Goal: Task Accomplishment & Management: Complete application form

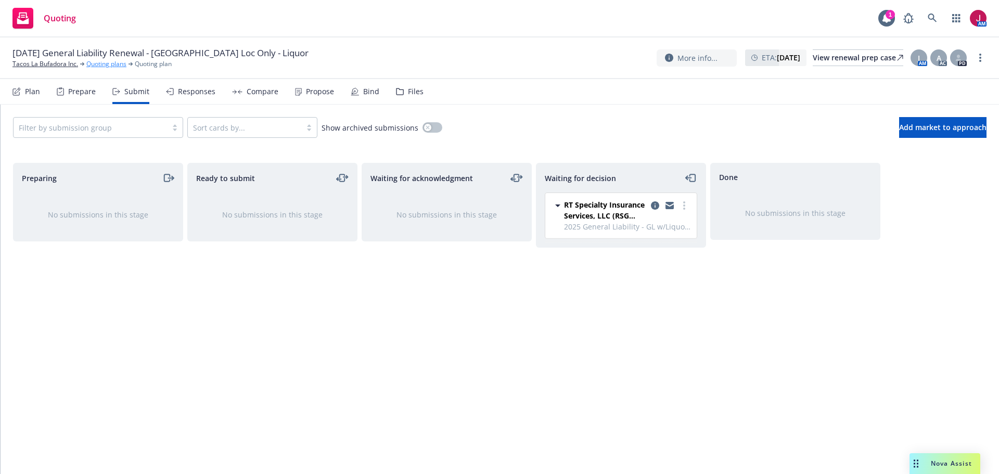
click at [107, 65] on link "Quoting plans" at bounding box center [106, 63] width 40 height 9
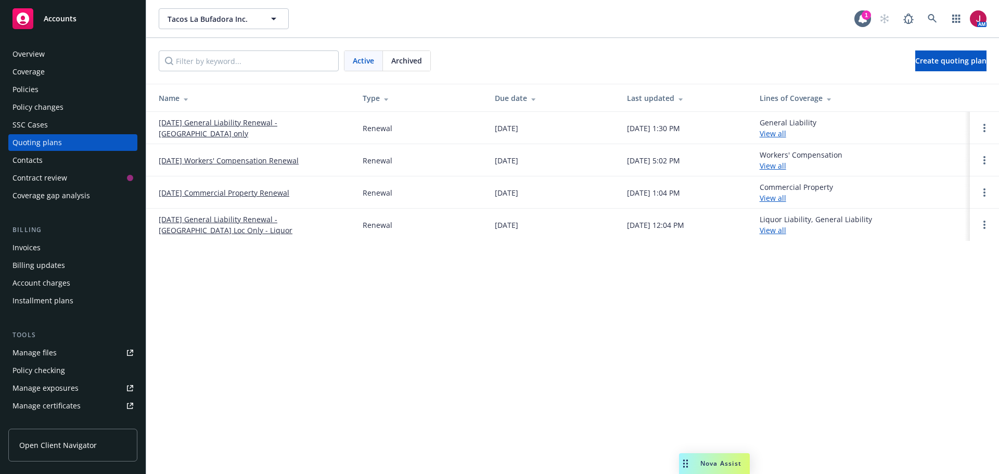
click at [270, 125] on link "11/16/25 General Liability Renewal - El Monte Loc only" at bounding box center [252, 128] width 187 height 22
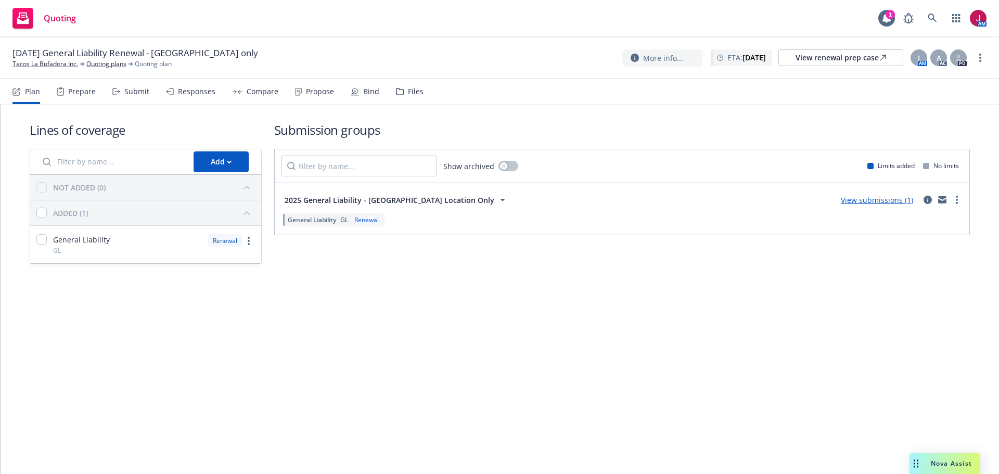
click at [130, 92] on div "Submit" at bounding box center [136, 91] width 25 height 8
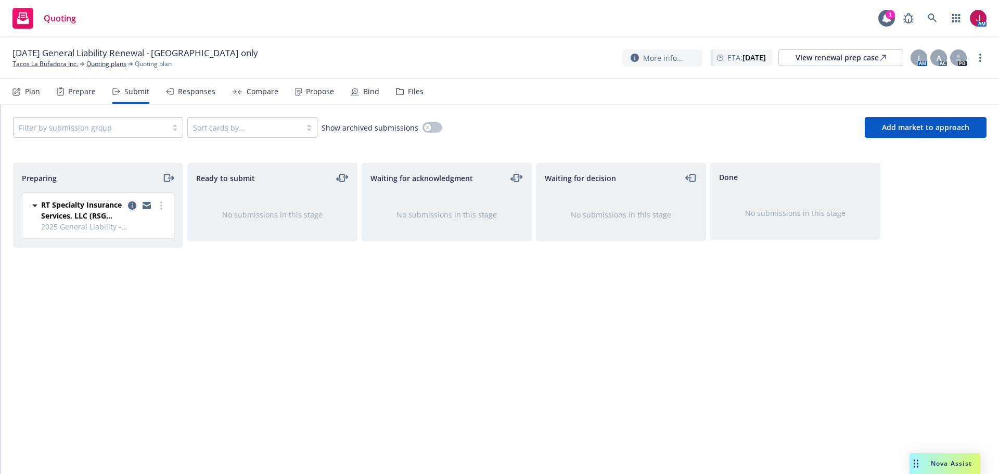
click at [130, 201] on icon "copy logging email" at bounding box center [132, 205] width 8 height 8
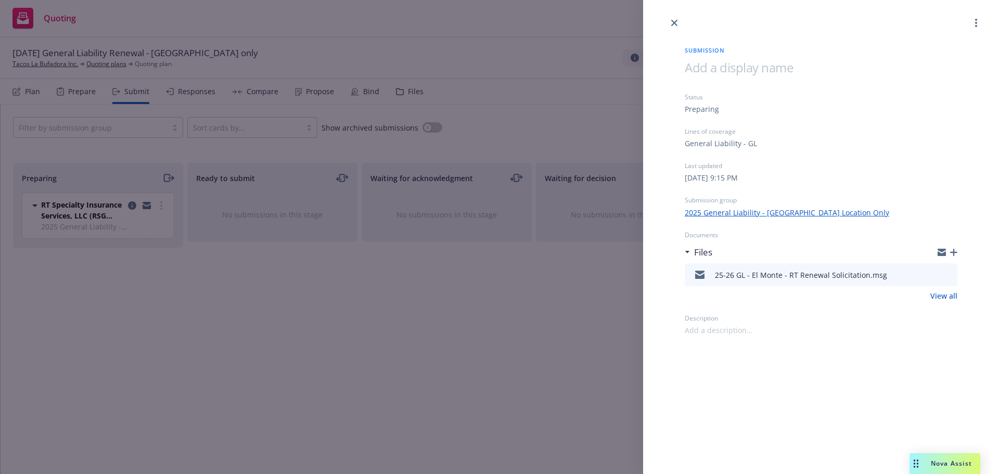
click at [957, 252] on icon "button" at bounding box center [953, 252] width 7 height 7
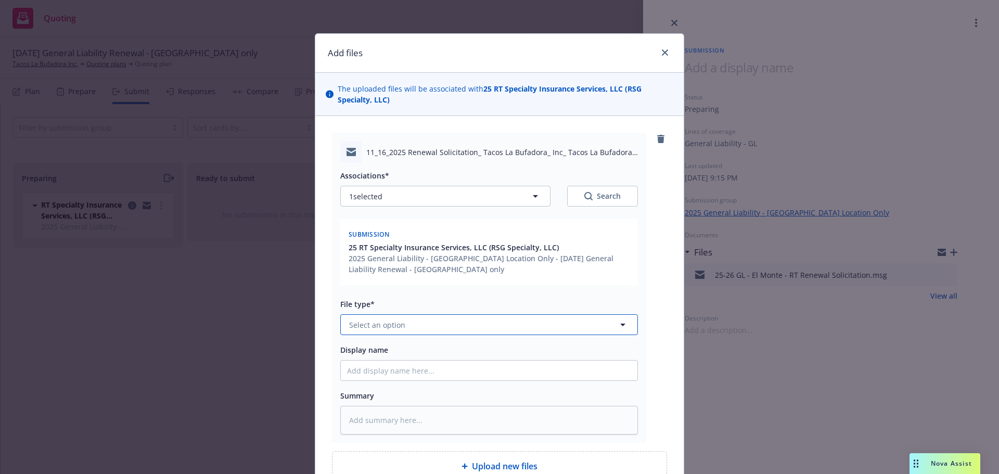
click at [519, 328] on button "Select an option" at bounding box center [489, 324] width 298 height 21
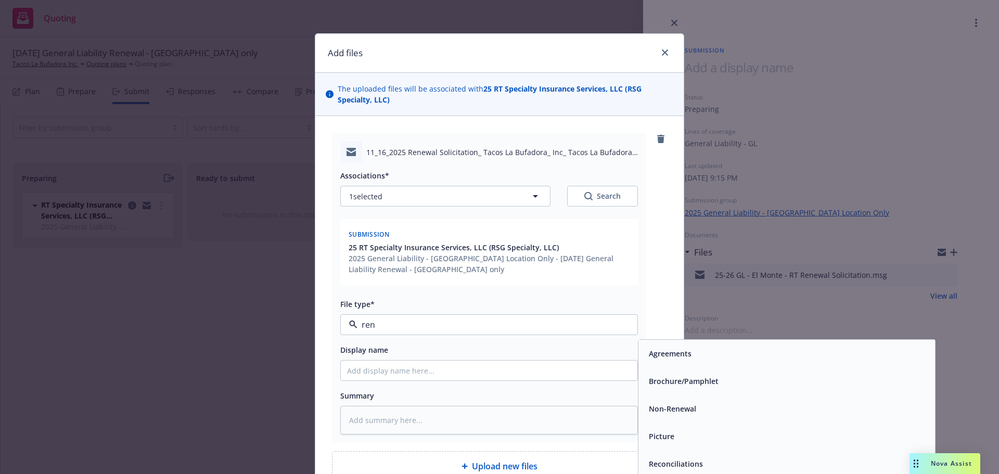
type input "rene"
click at [702, 380] on span "Renewal solicitation" at bounding box center [685, 381] width 72 height 11
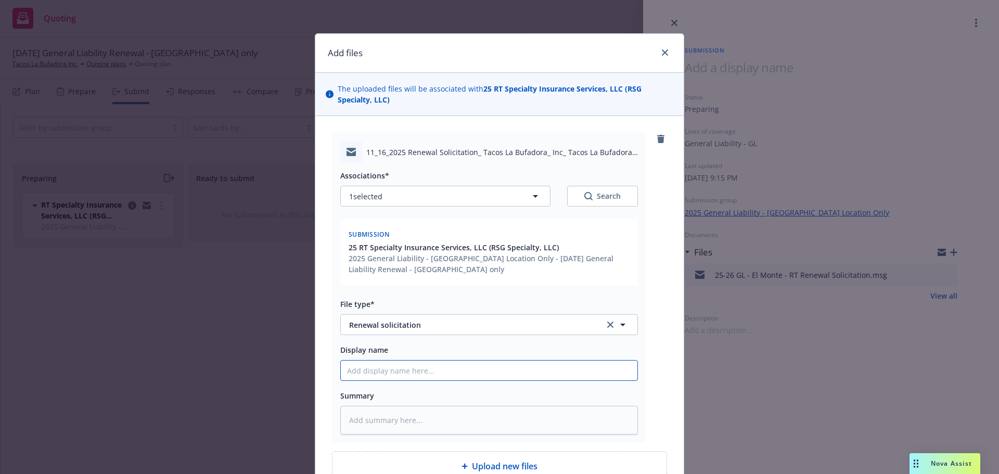
click at [442, 374] on input "Display name" at bounding box center [489, 371] width 297 height 20
type textarea "x"
type input "2"
type textarea "x"
type input "25"
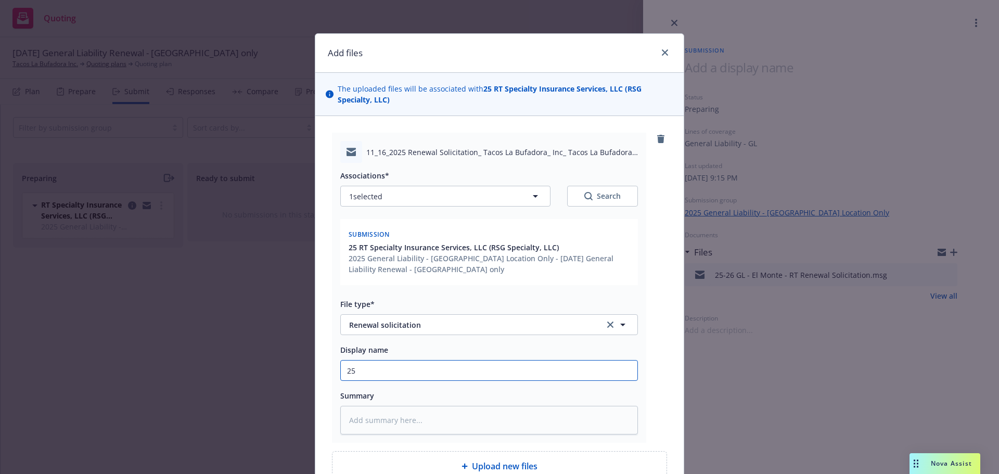
type textarea "x"
type input "25-"
type textarea "x"
type input "25-2"
type textarea "x"
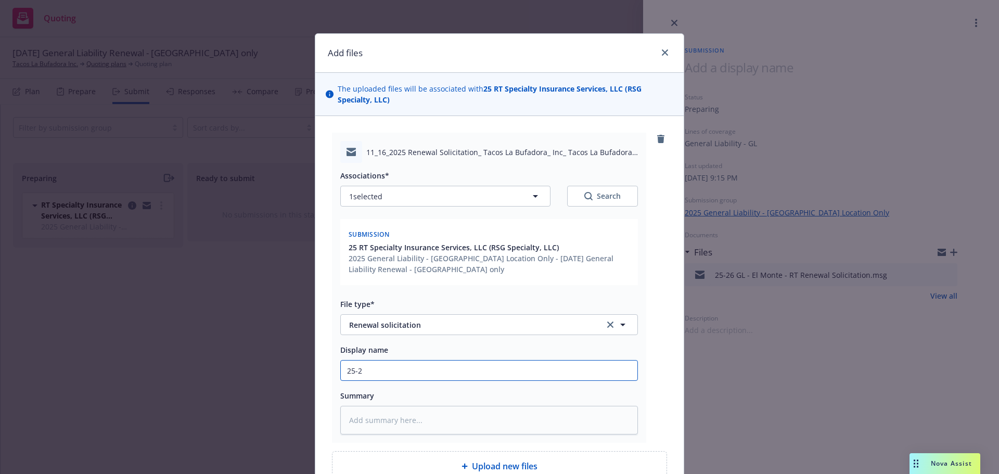
type input "25-26"
type textarea "x"
type input "25-26"
type textarea "x"
type input "25-26 G"
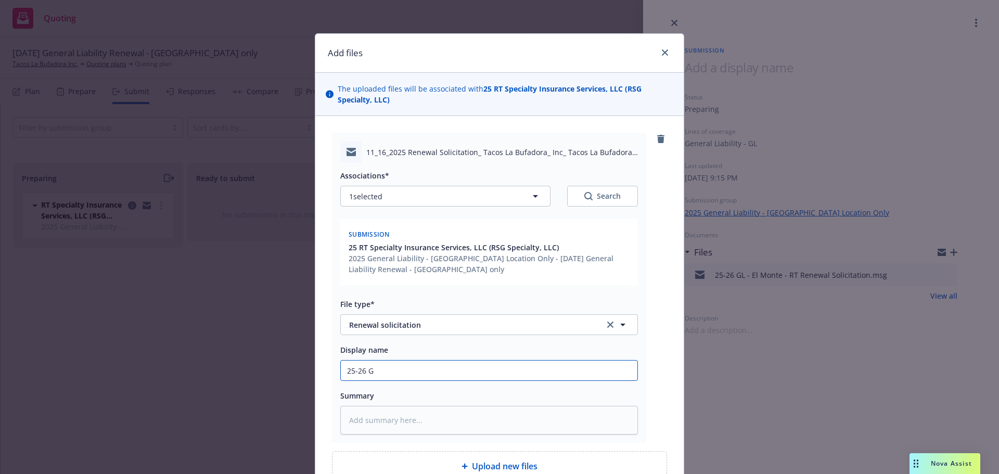
type textarea "x"
type input "25-26 GL"
type textarea "x"
type input "25-26 GL"
type textarea "x"
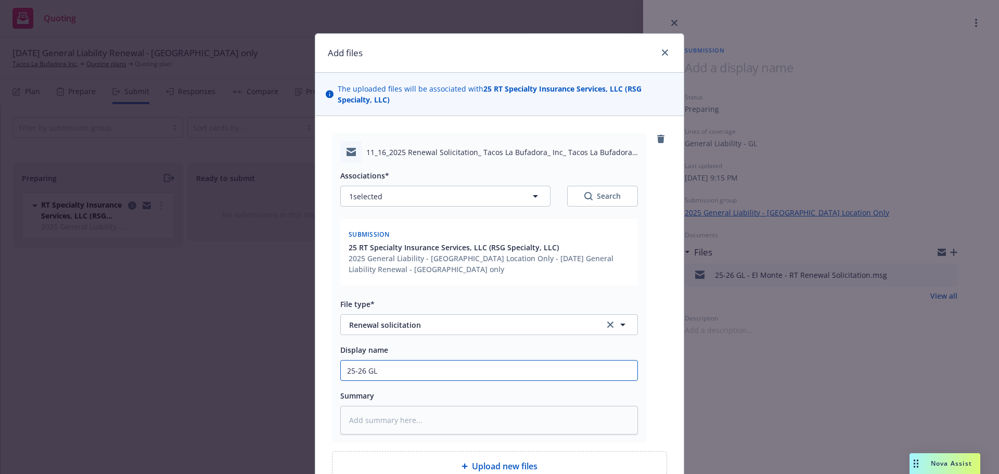
type input "25-26 GL -"
type textarea "x"
type input "25-26 GL -"
type textarea "x"
type input "25-26 GL - E"
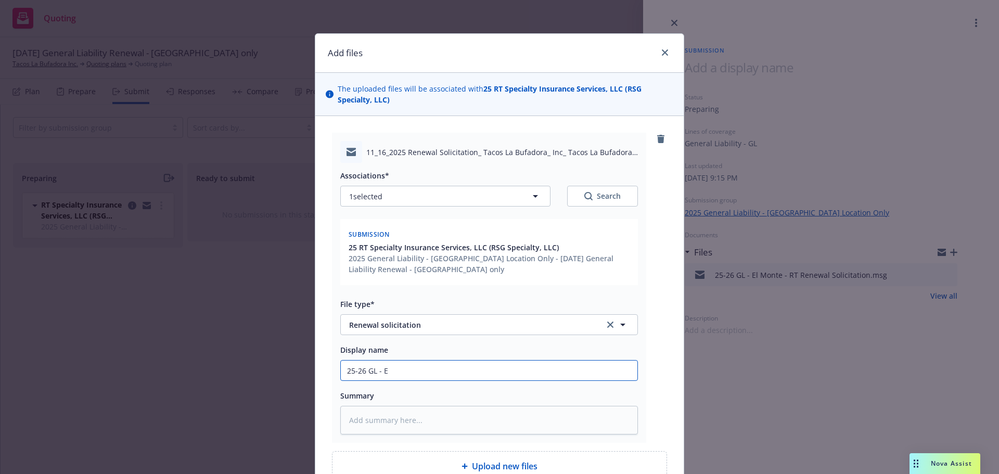
type textarea "x"
type input "25-26 GL - El"
type textarea "x"
type input "25-26 GL - El"
type textarea "x"
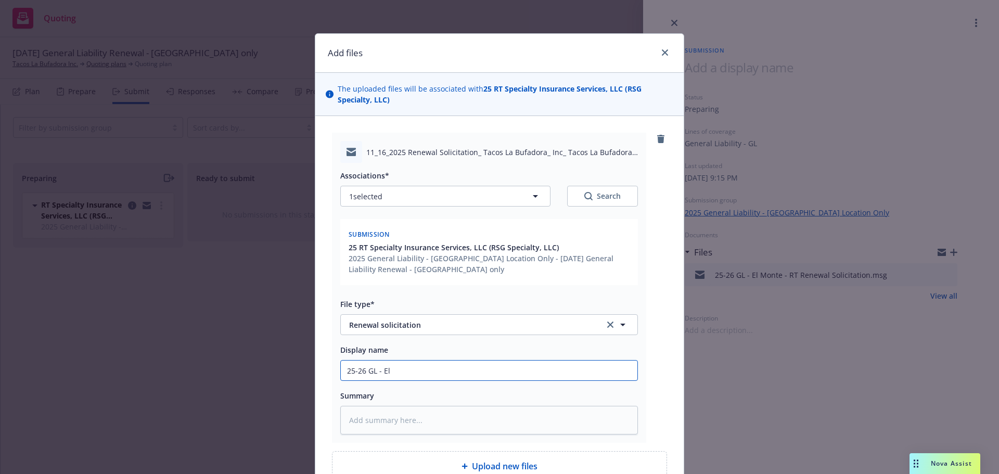
type input "25-26 GL - El M"
type textarea "x"
type input "25-26 GL - El Mo"
type textarea "x"
type input "25-26 GL - El Mon"
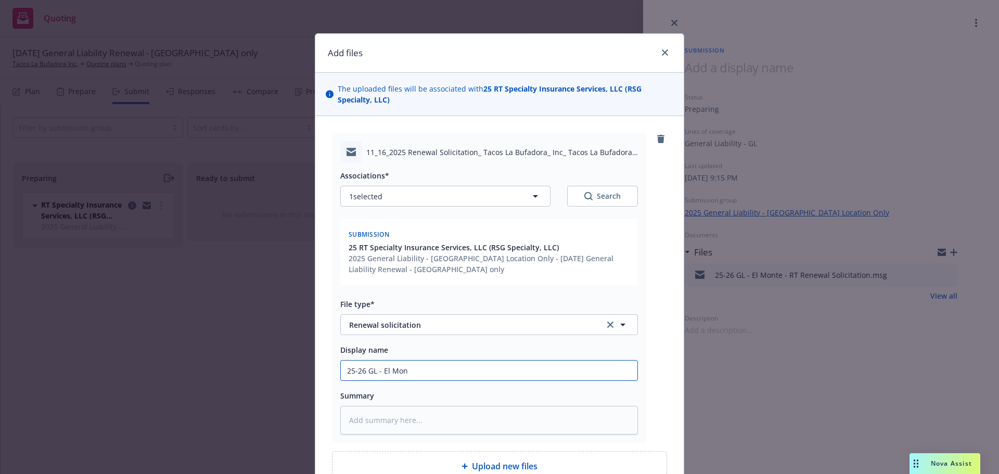
type textarea "x"
type input "25-26 GL - El Mont"
type textarea "x"
type input "25-26 GL - El Monte"
type textarea "x"
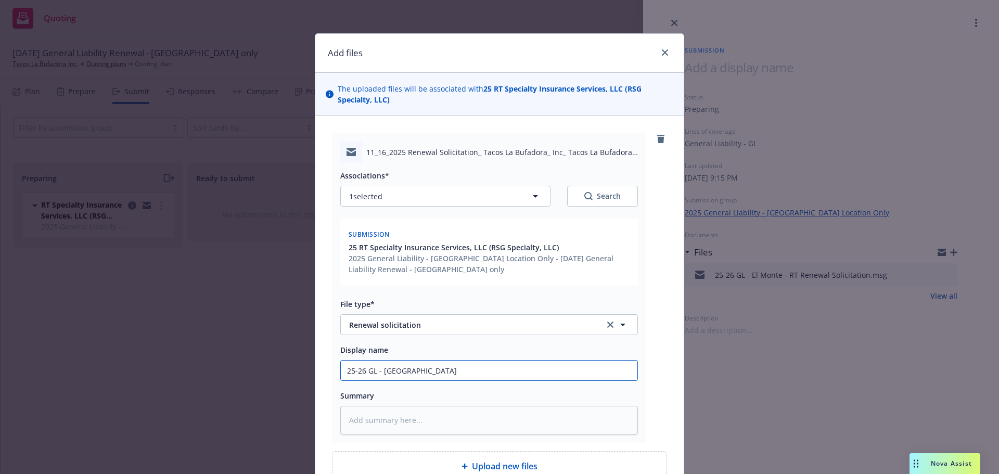
type input "25-26 GL - El Monte"
type textarea "x"
type input "25-26 GL - El Monte L"
type textarea "x"
type input "25-26 GL - El Monte Lo"
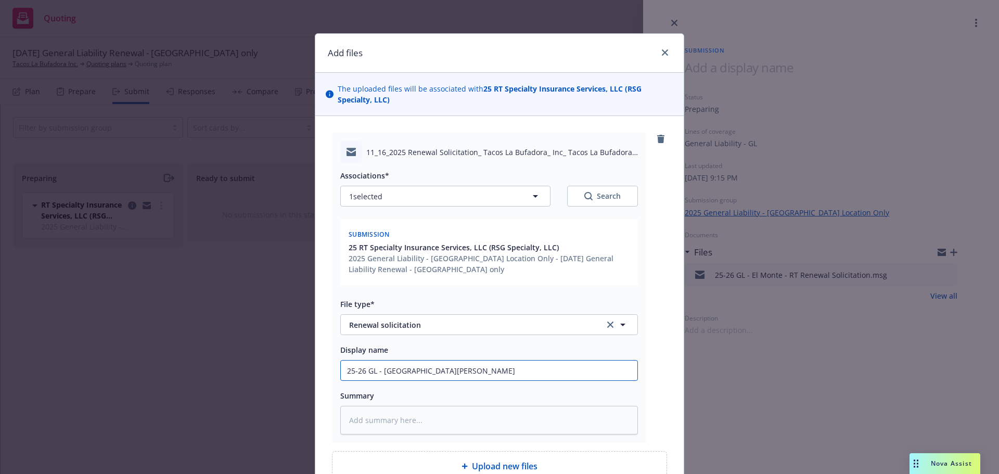
type textarea "x"
type input "25-26 GL - El Monte Loc"
type textarea "x"
type input "25-26 GL - El Monte Loc"
type textarea "x"
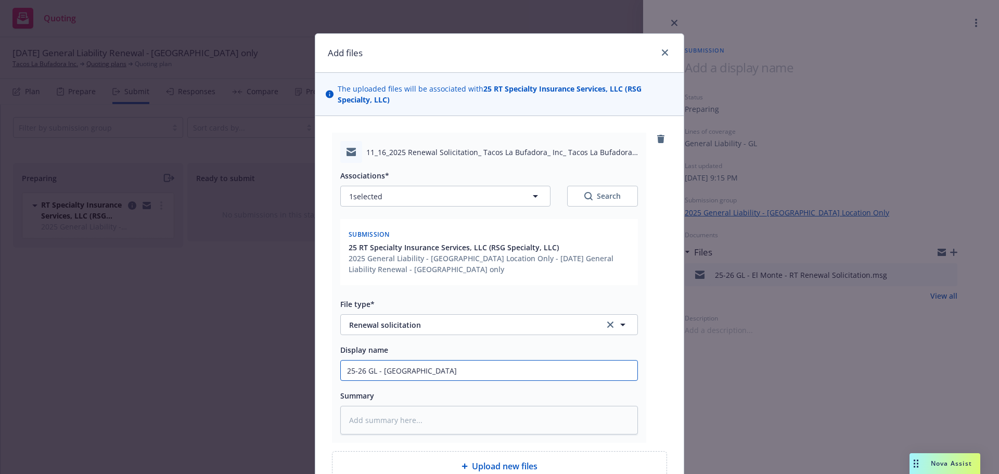
type input "25-26 GL - El Monte Loc R"
type textarea "x"
type input "25-26 GL - El Monte Loc RS"
type textarea "x"
type input "25-26 GL - El Monte Loc RSP"
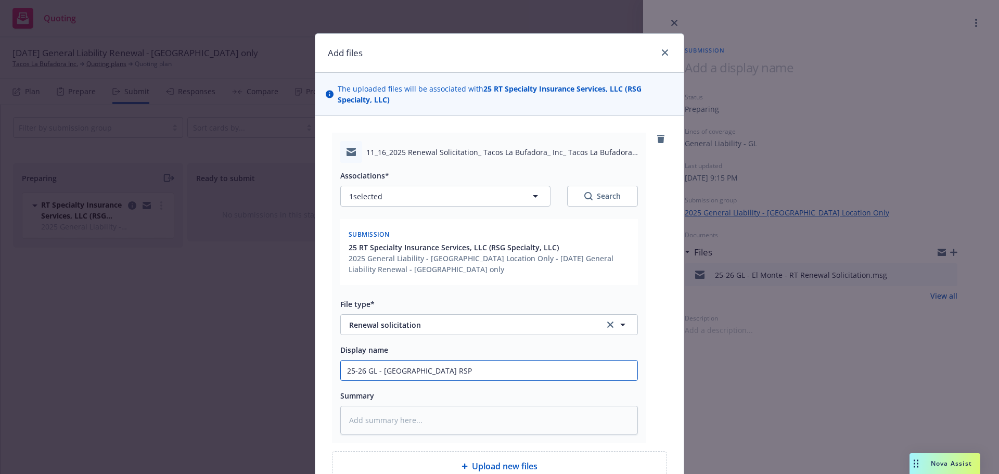
type textarea "x"
type input "25-26 GL - El Monte Loc RSP"
type textarea "x"
type input "25-26 GL - El Monte Loc RSP R"
type textarea "x"
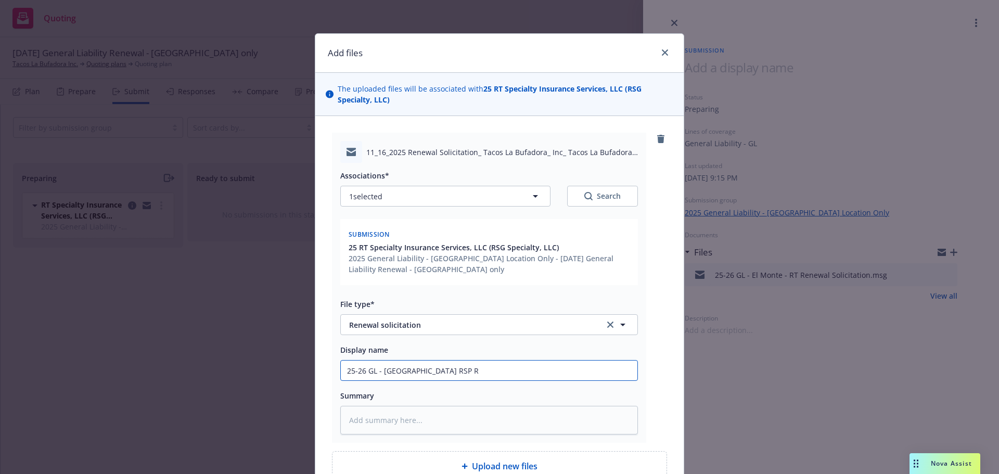
type input "25-26 GL - El Monte Loc RSP Re"
type textarea "x"
type input "25-26 GL - El Monte Loc RSP Ren"
type textarea "x"
type input "25-26 GL - El Monte Loc RSP Rene"
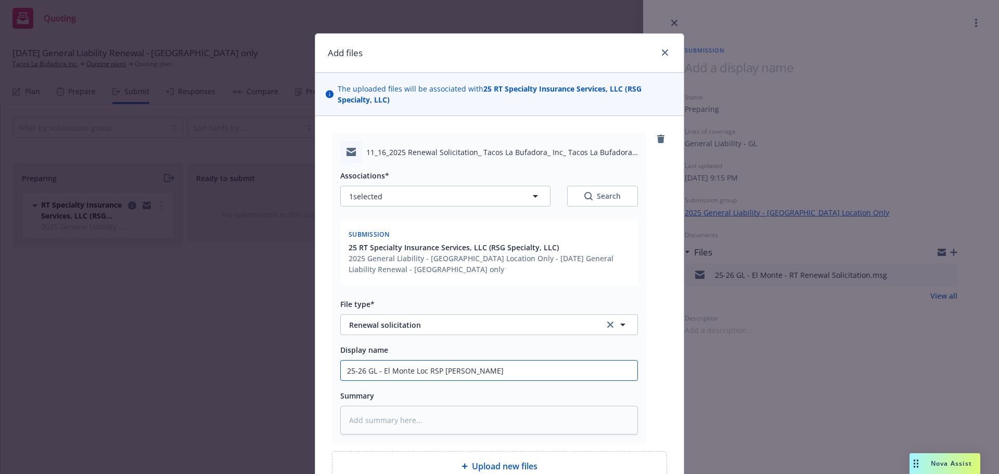
type textarea "x"
type input "25-26 GL - El Monte Loc RSP Renew"
type textarea "x"
type input "25-26 GL - El Monte Loc RSP Renewa"
type textarea "x"
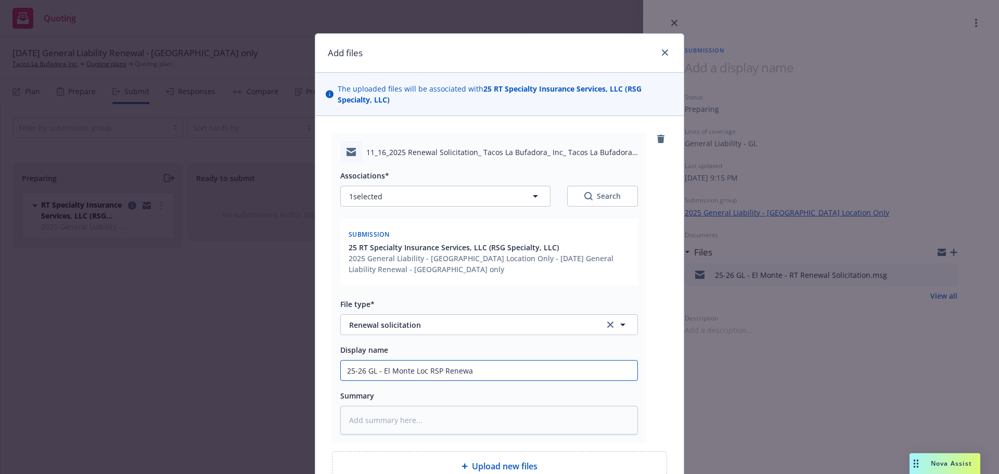
type input "25-26 GL - El Monte Loc RSP Renewal"
type textarea "x"
type input "25-26 GL - El Monte Loc RSP Renewal"
type textarea "x"
type input "25-26 GL - El Monte Loc RSP Renewal S"
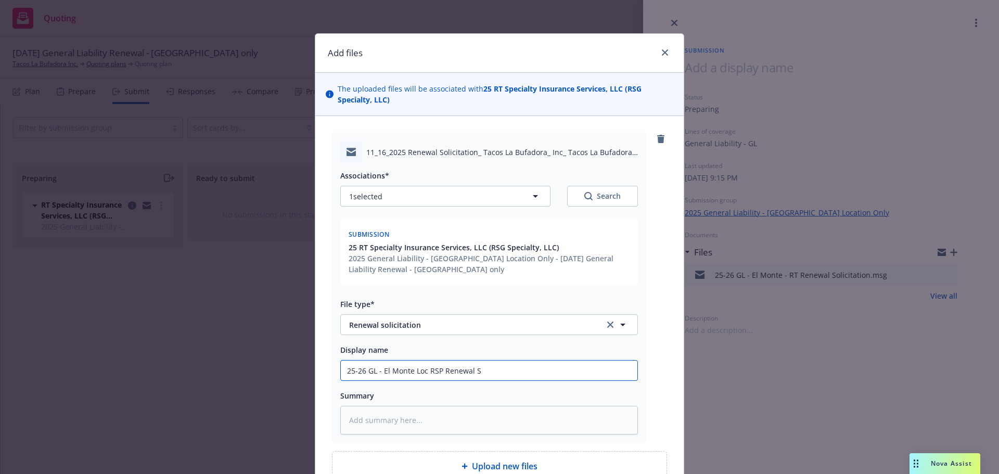
type textarea "x"
type input "25-26 GL - El Monte Loc RSP Renewal So"
type textarea "x"
type input "25-26 GL - El Monte Loc RSP Renewal Sol"
type textarea "x"
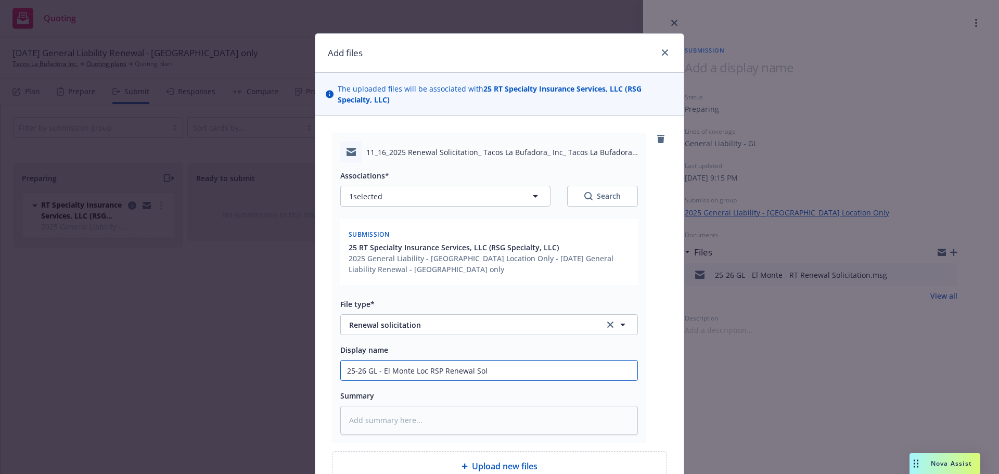
type input "25-26 GL - El Monte Loc RSP Renewal Soli"
type textarea "x"
type input "25-26 GL - El Monte Loc RSP Renewal Solic"
type textarea "x"
type input "25-26 GL - El Monte Loc RSP Renewal Solici"
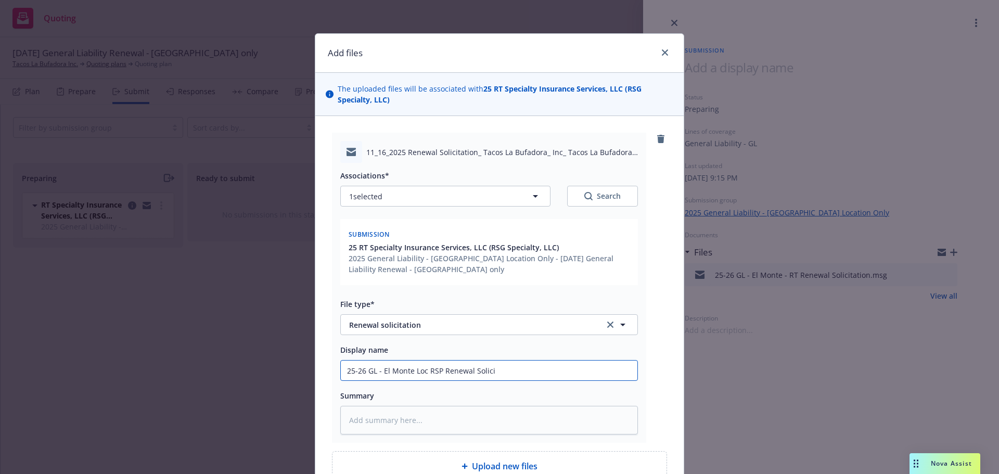
type textarea "x"
type input "25-26 GL - El Monte Loc RSP Renewal Solicia"
type textarea "x"
type input "25-26 GL - El Monte Loc RSP Renewal Soliciati"
type textarea "x"
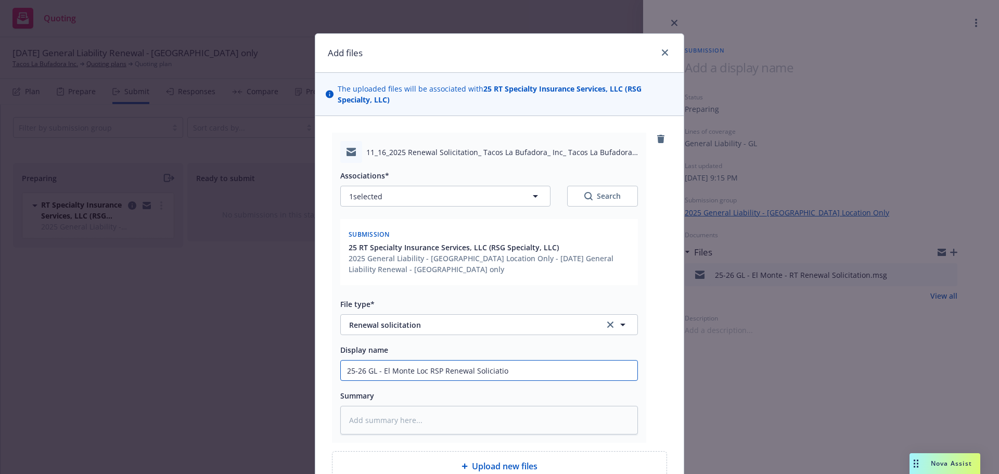
type input "25-26 GL - El Monte Loc RSP Renewal Soliciation"
type textarea "x"
type input "25-26 GL - El Monte Loc RSP Renewal Soliciation"
type textarea "x"
type input "25-26 GL - El Monte Loc RSP Renewal Soliciation #"
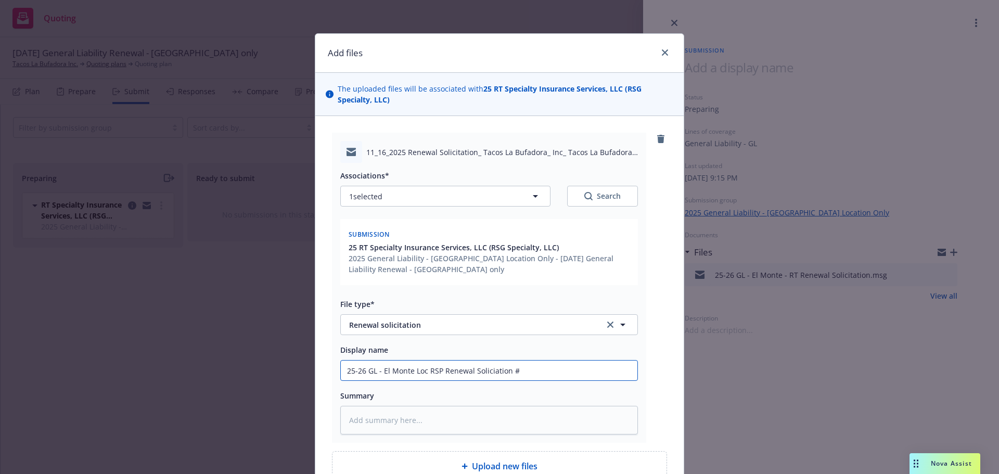
type textarea "x"
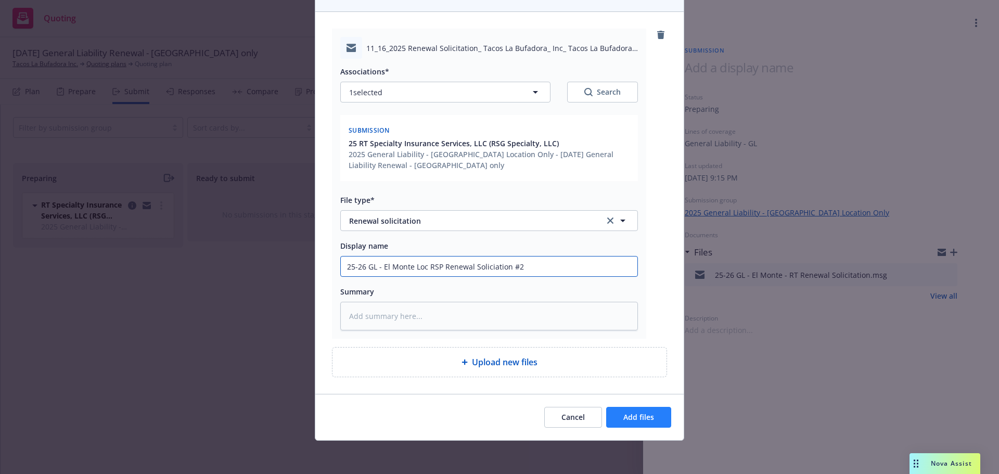
type input "25-26 GL - El Monte Loc RSP Renewal Soliciation #2"
click at [642, 426] on button "Add files" at bounding box center [638, 417] width 65 height 21
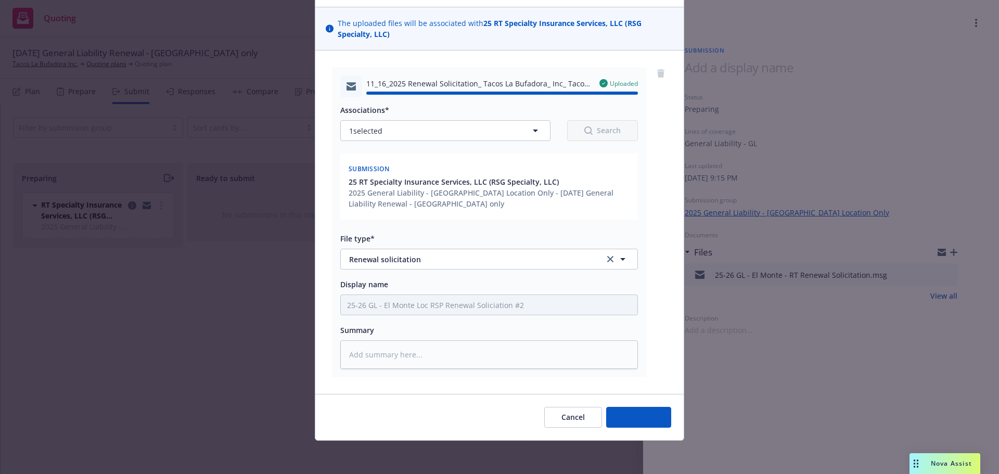
type textarea "x"
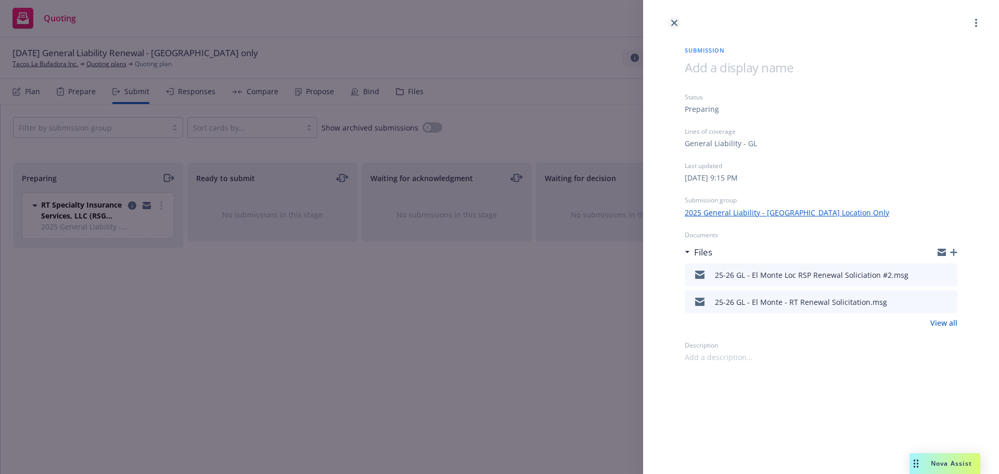
click at [675, 19] on link "close" at bounding box center [674, 23] width 12 height 12
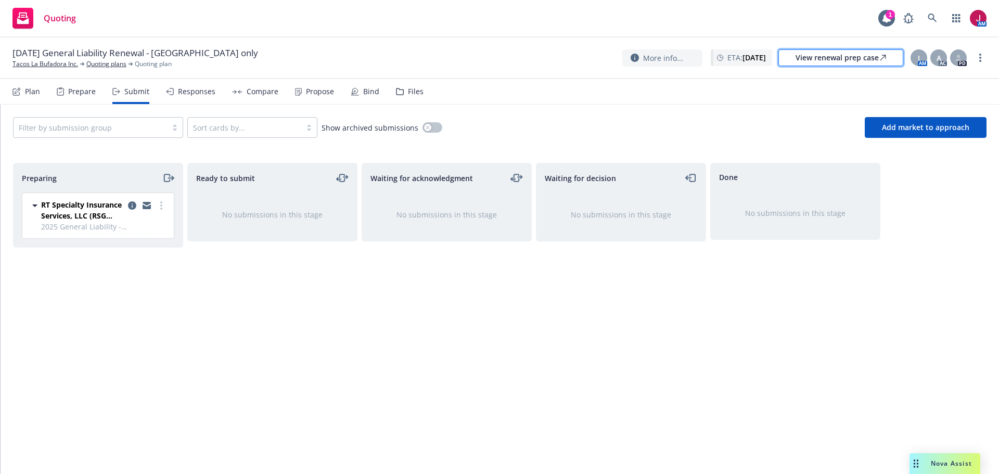
click at [845, 58] on div "View renewal prep case" at bounding box center [841, 58] width 91 height 16
click at [143, 206] on icon "copy logging email" at bounding box center [147, 207] width 8 height 5
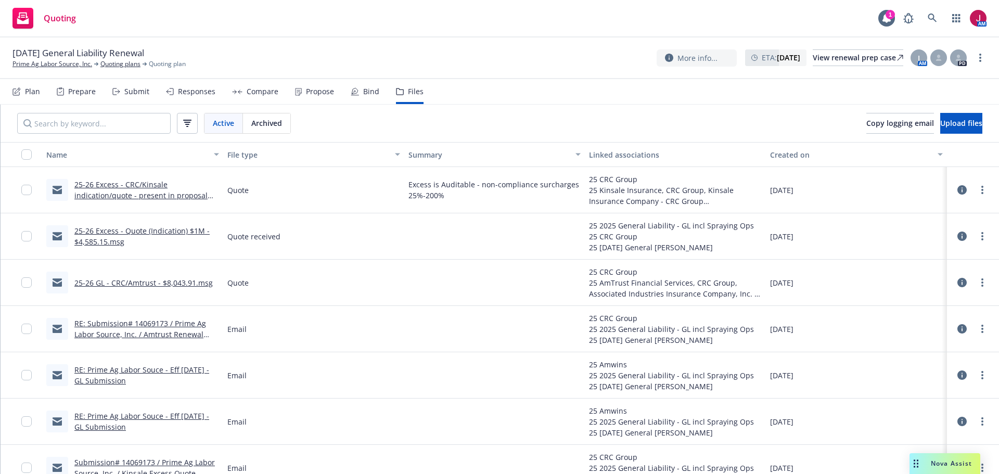
click at [142, 92] on div "Submit" at bounding box center [136, 91] width 25 height 8
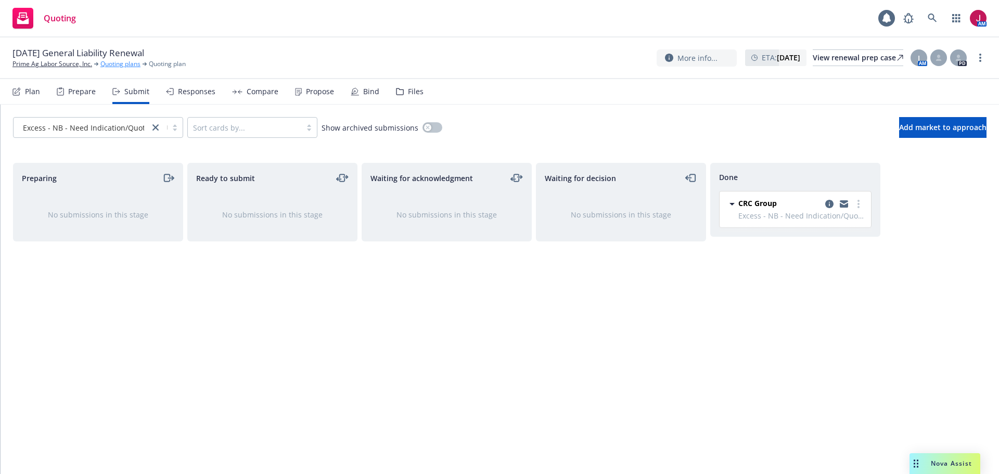
click at [120, 63] on link "Quoting plans" at bounding box center [120, 63] width 40 height 9
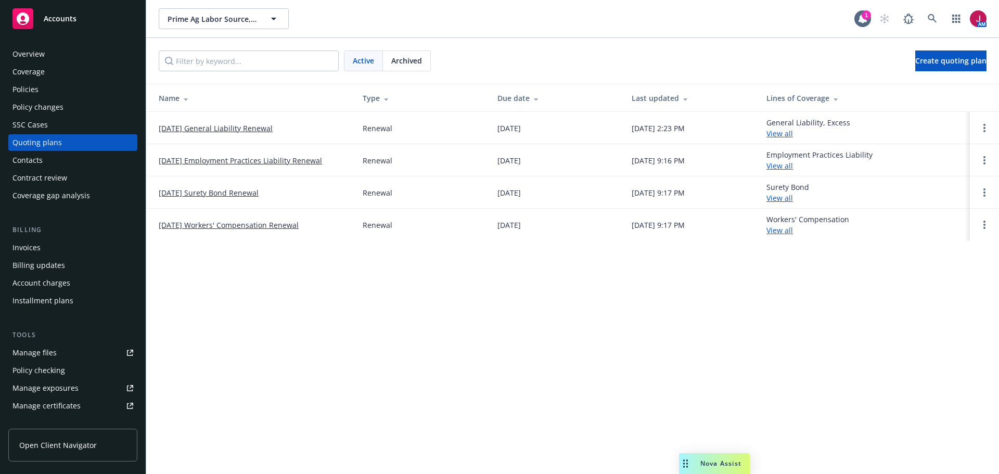
click at [275, 229] on link "[DATE] Workers' Compensation Renewal" at bounding box center [229, 225] width 140 height 11
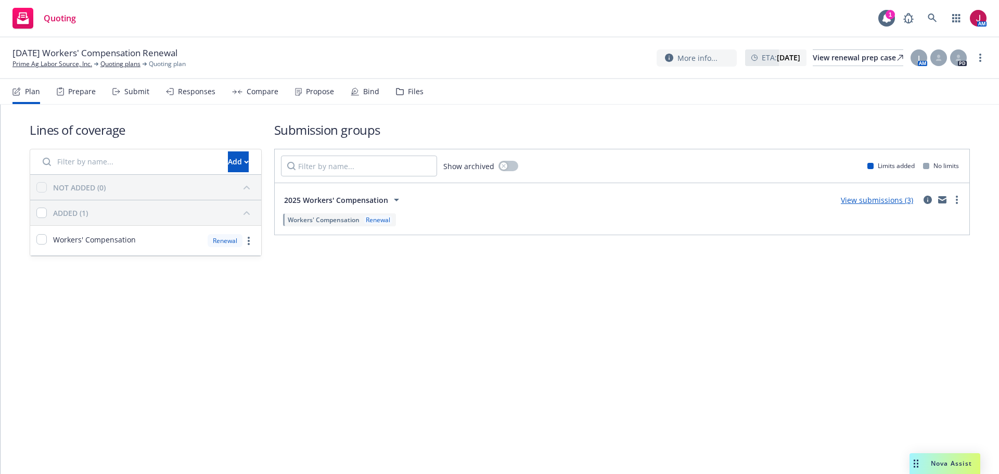
click at [141, 94] on div "Submit" at bounding box center [136, 91] width 25 height 8
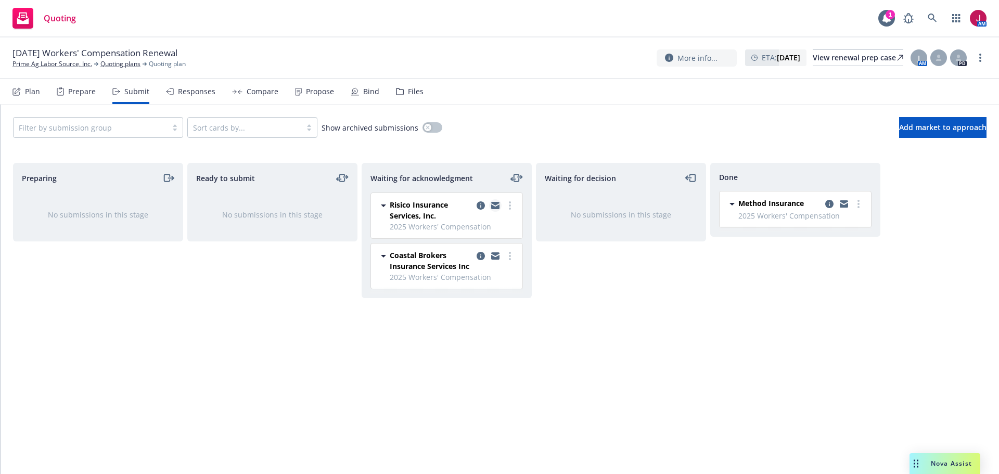
click at [497, 207] on icon "copy logging email" at bounding box center [495, 207] width 8 height 5
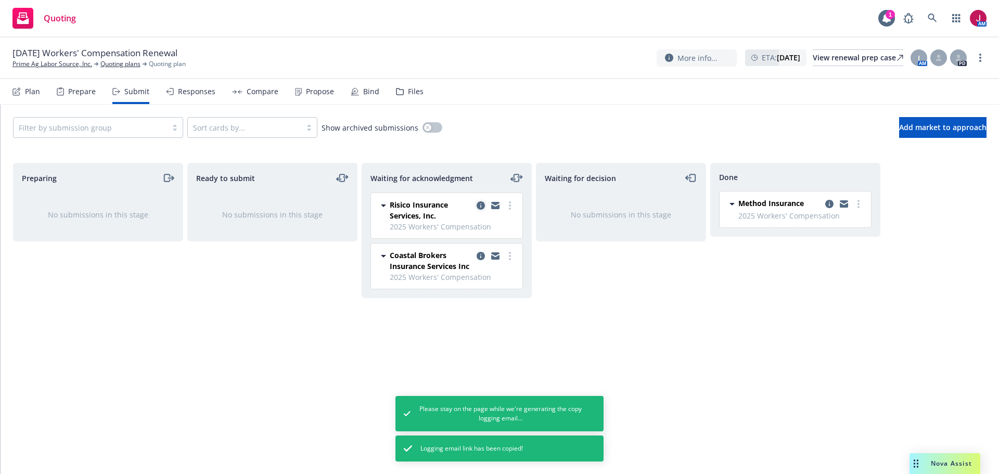
click at [481, 208] on icon "copy logging email" at bounding box center [481, 205] width 8 height 8
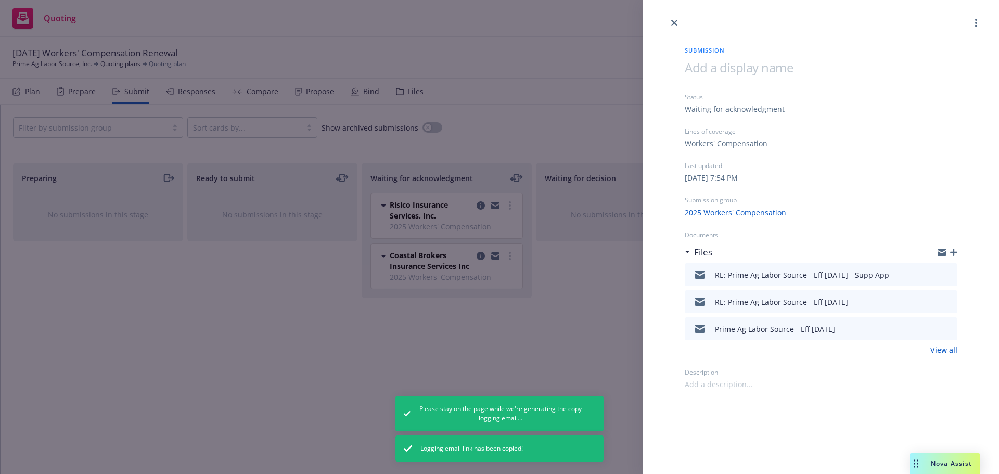
click at [949, 302] on icon "preview file" at bounding box center [947, 301] width 9 height 7
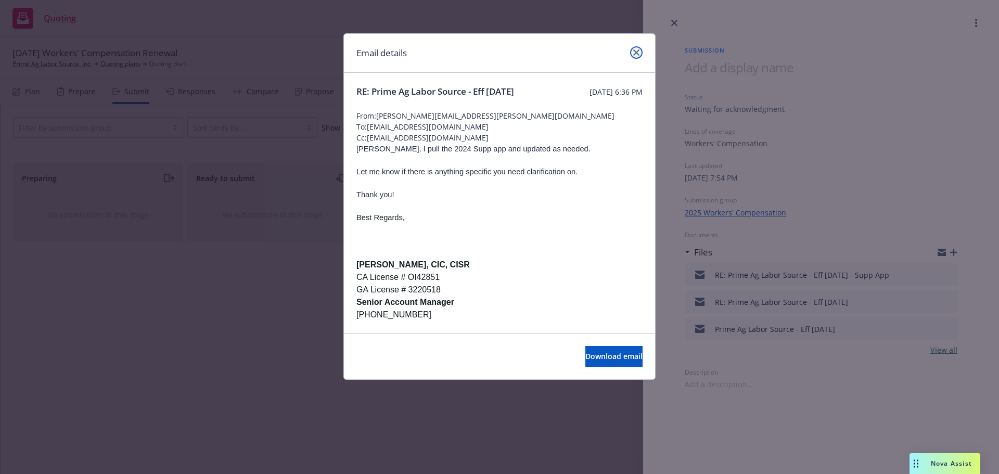
click at [635, 49] on icon "close" at bounding box center [636, 52] width 6 height 6
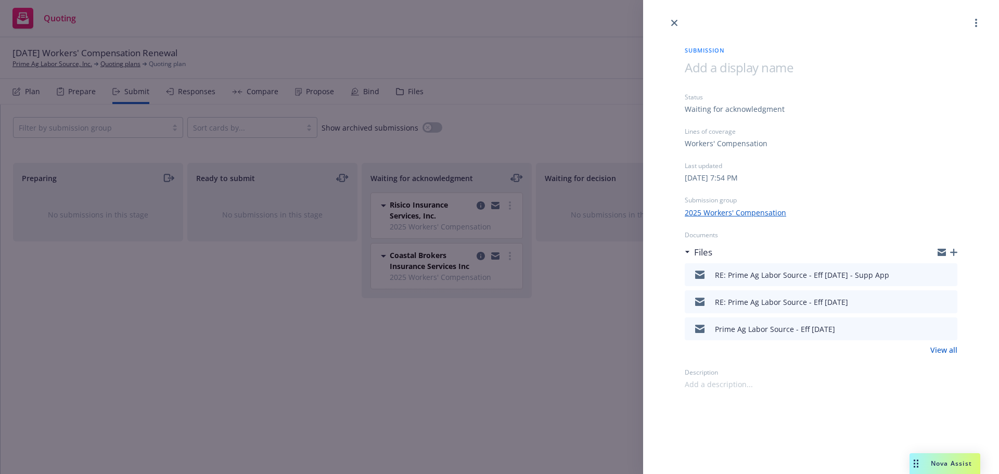
click at [931, 276] on icon "download file" at bounding box center [930, 274] width 8 height 8
click at [675, 20] on icon "close" at bounding box center [674, 23] width 6 height 6
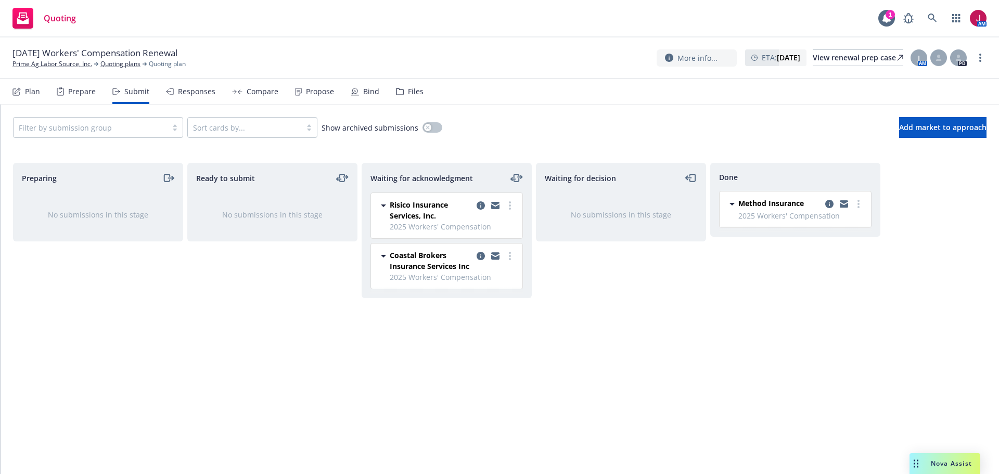
click at [415, 93] on div "Files" at bounding box center [416, 91] width 16 height 8
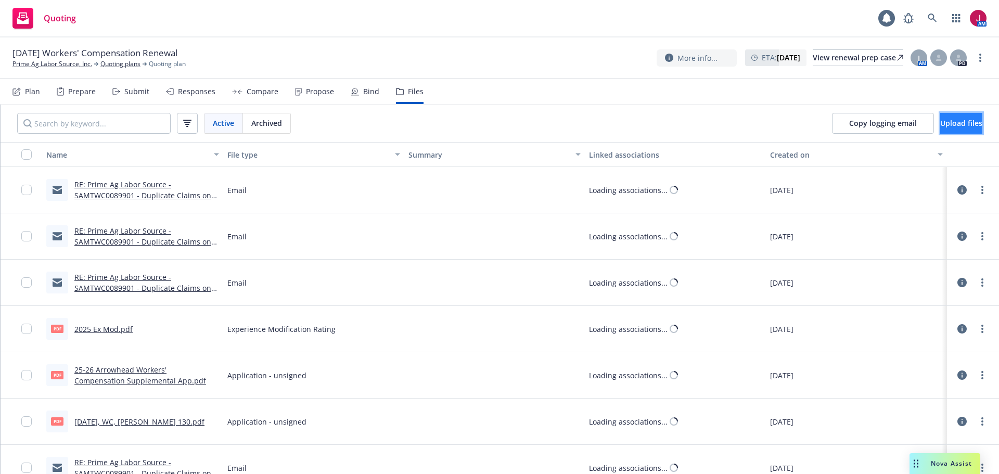
click at [947, 128] on button "Upload files" at bounding box center [961, 123] width 42 height 21
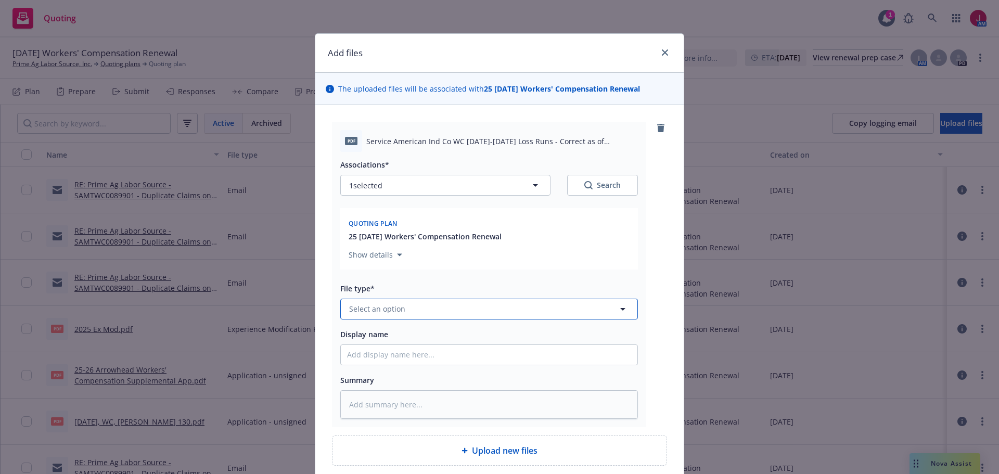
click at [437, 309] on button "Select an option" at bounding box center [489, 309] width 298 height 21
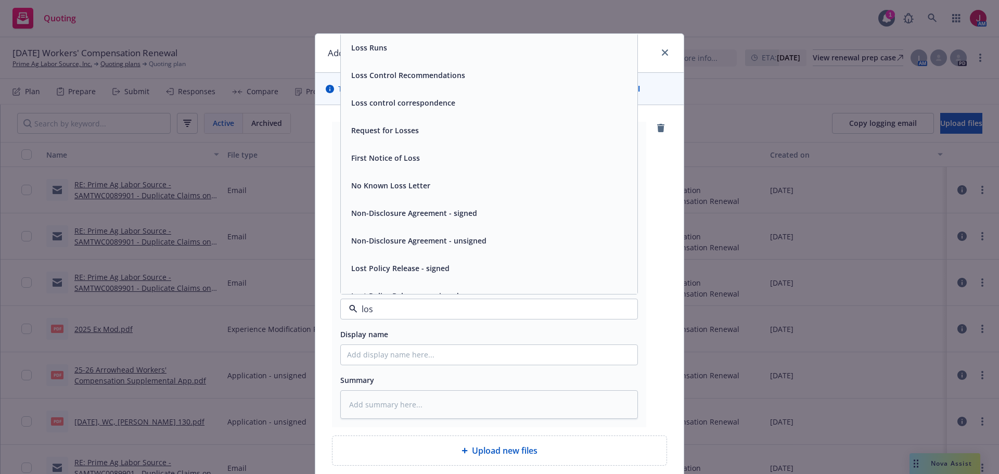
type input "loss"
click at [410, 44] on div "Loss Runs" at bounding box center [489, 47] width 284 height 15
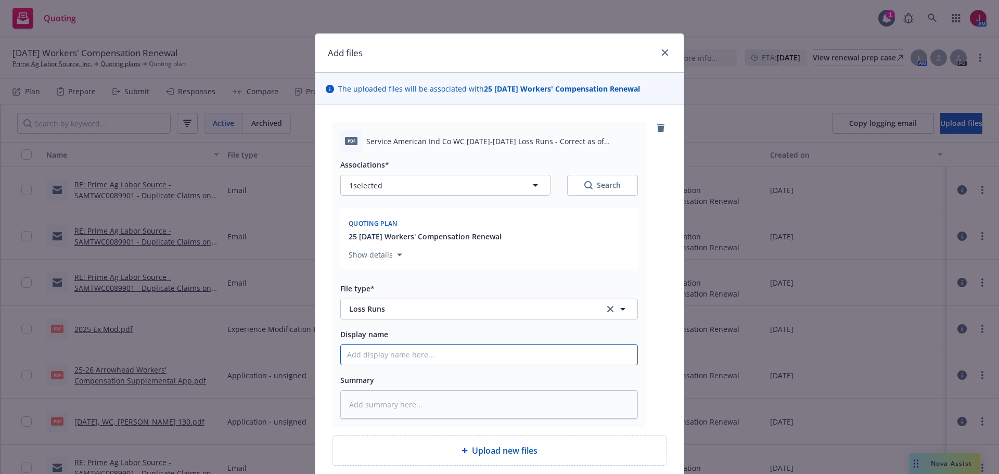
click at [384, 350] on input "Display name" at bounding box center [489, 355] width 297 height 20
drag, startPoint x: 364, startPoint y: 140, endPoint x: 611, endPoint y: 138, distance: 246.7
click at [611, 138] on span "Service American Ind Co WC [DATE]-[DATE] Loss Runs - Correct as of 9182025.pdf" at bounding box center [502, 141] width 272 height 11
copy span "Service American Ind Co WC [DATE]-[DATE] Loss Runs - Correct as of 9182025"
click at [448, 361] on input "Display name" at bounding box center [489, 355] width 297 height 20
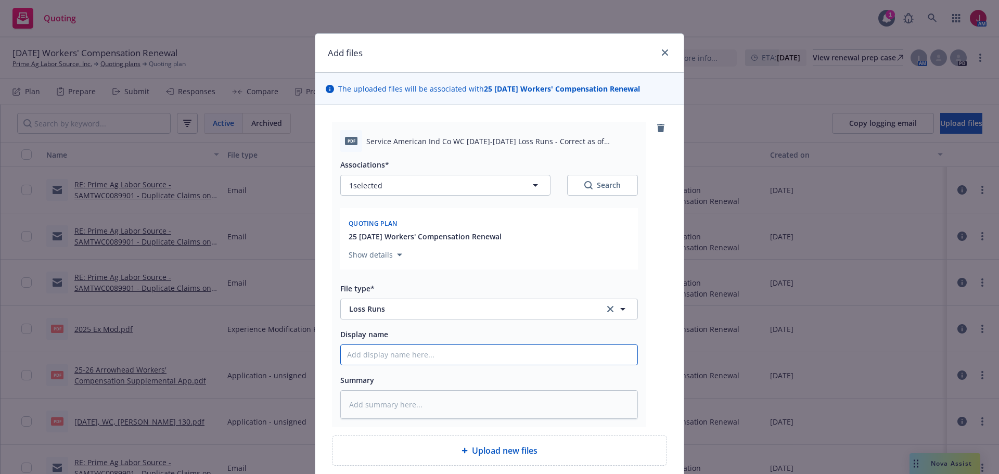
paste input "Service American Ind Co WC [DATE]-[DATE] Loss Runs - Correct as of 9182025"
type textarea "x"
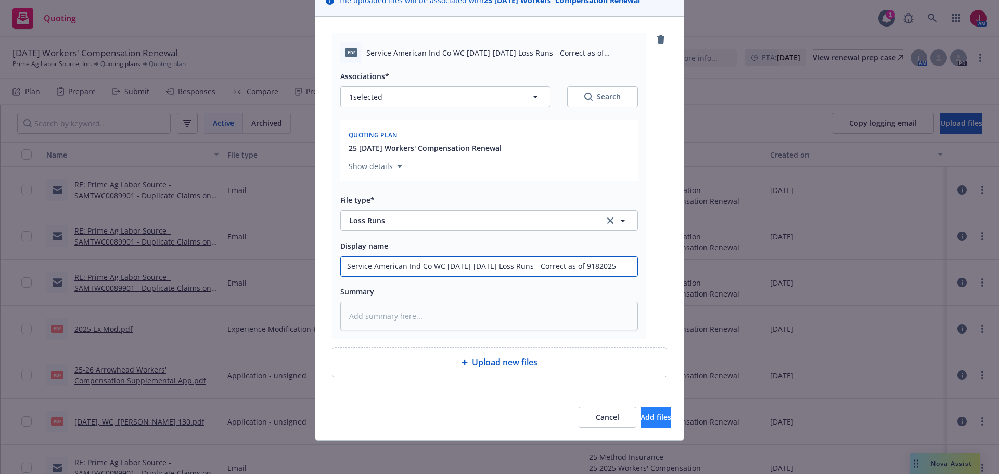
type input "Service American Ind Co WC [DATE]-[DATE] Loss Runs - Correct as of 9182025"
click at [643, 418] on span "Add files" at bounding box center [656, 417] width 31 height 10
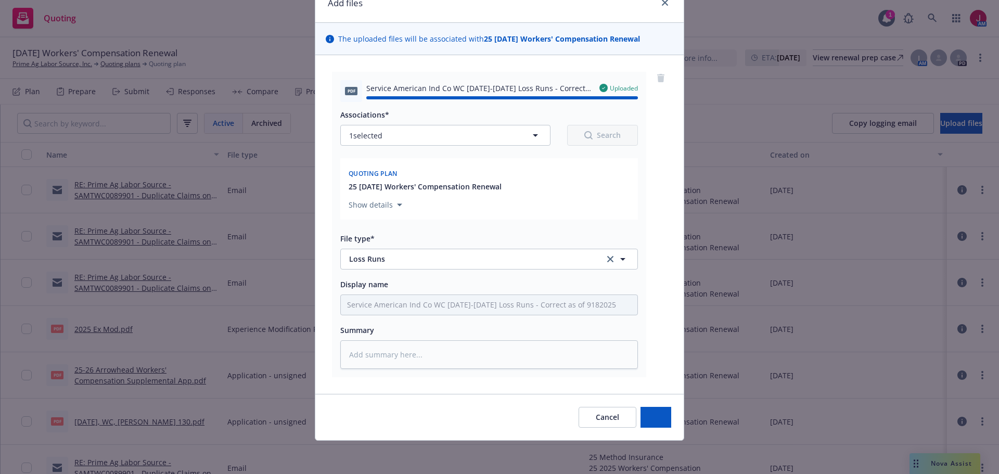
type textarea "x"
